Goal: Navigation & Orientation: Find specific page/section

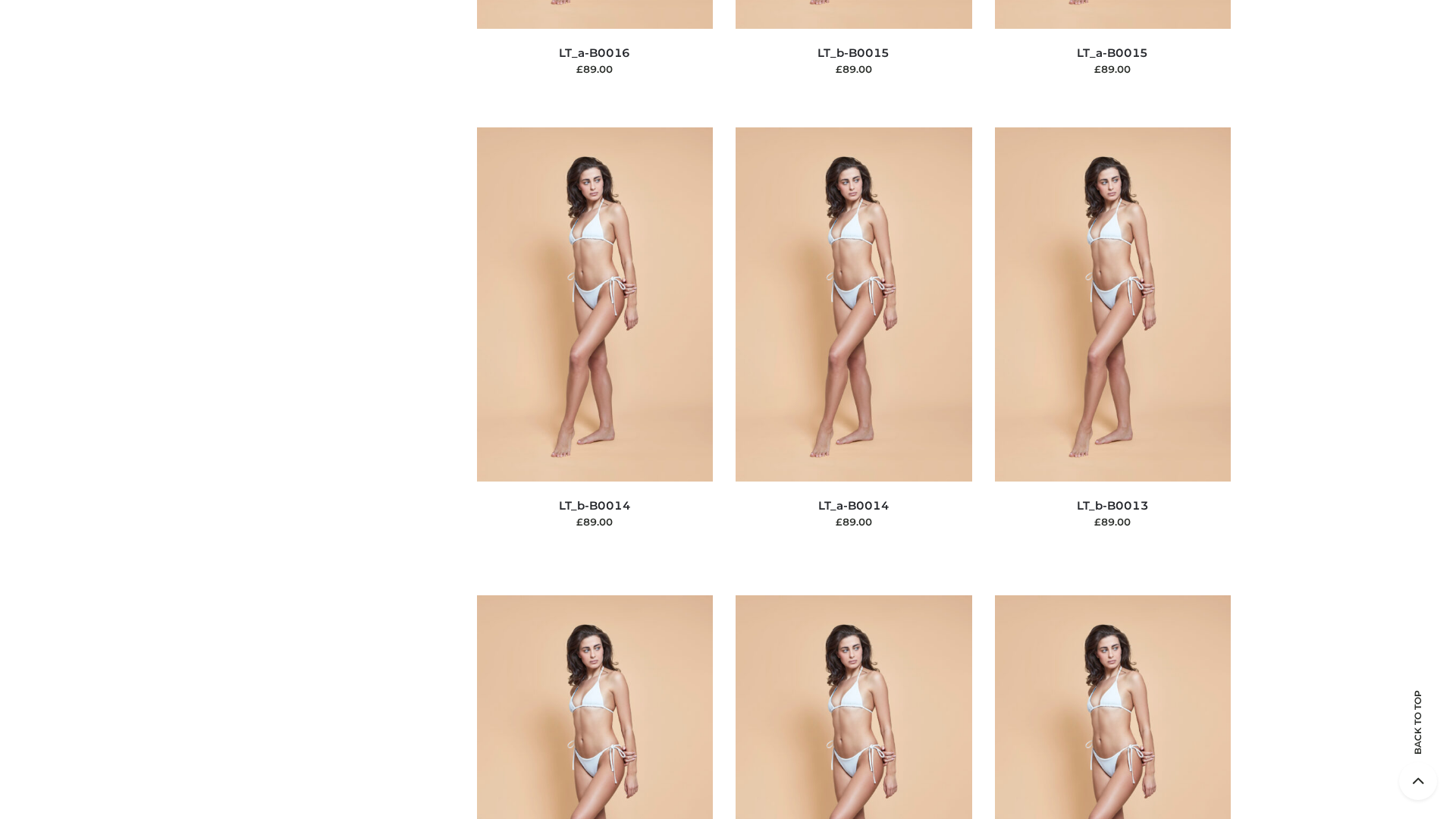
scroll to position [6814, 0]
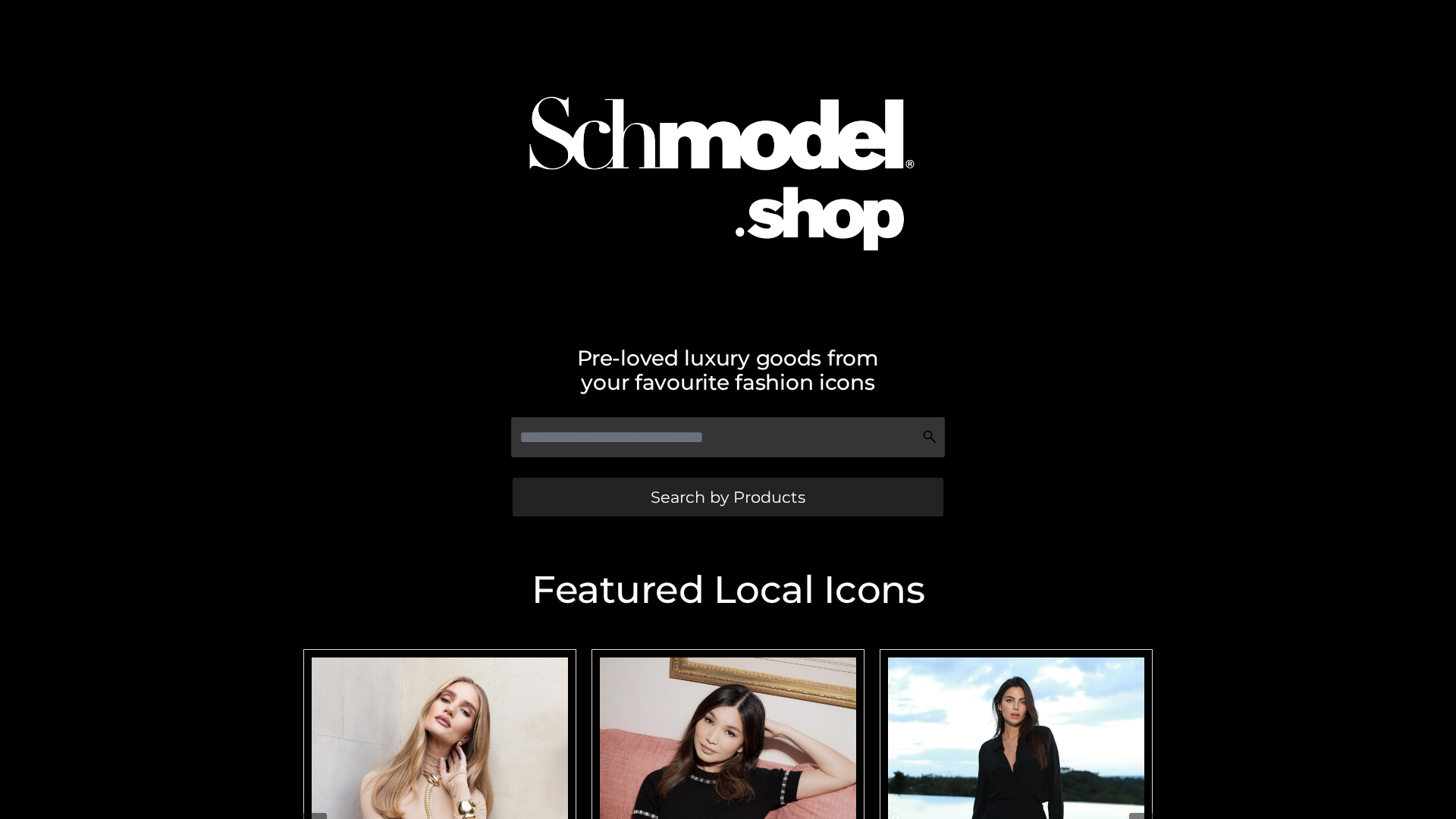
click at [728, 497] on span "Search by Products" at bounding box center [728, 497] width 155 height 16
